Goal: Information Seeking & Learning: Learn about a topic

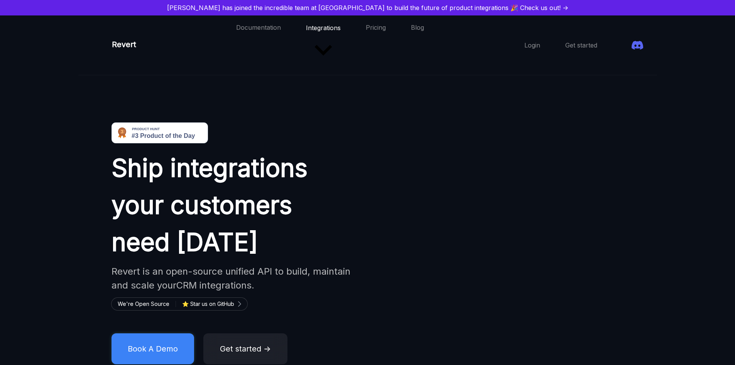
click at [310, 30] on span "Integrations" at bounding box center [323, 45] width 35 height 43
click at [317, 31] on span "Integrations" at bounding box center [323, 45] width 35 height 43
click at [315, 52] on icon at bounding box center [323, 50] width 17 height 11
click at [366, 27] on link "Pricing" at bounding box center [376, 45] width 20 height 44
click at [366, 28] on link "Pricing" at bounding box center [376, 45] width 20 height 44
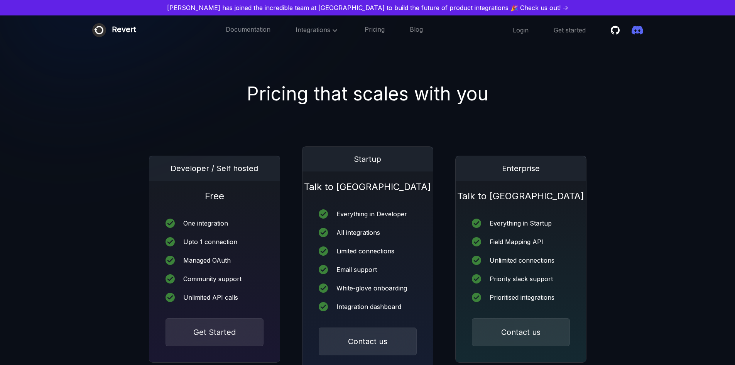
click at [316, 35] on div "Integrations" at bounding box center [318, 30] width 44 height 10
click at [333, 27] on icon at bounding box center [334, 30] width 9 height 9
click at [373, 32] on link "Pricing" at bounding box center [375, 30] width 20 height 10
click at [257, 31] on link "Documentation" at bounding box center [248, 30] width 45 height 10
